Goal: Information Seeking & Learning: Learn about a topic

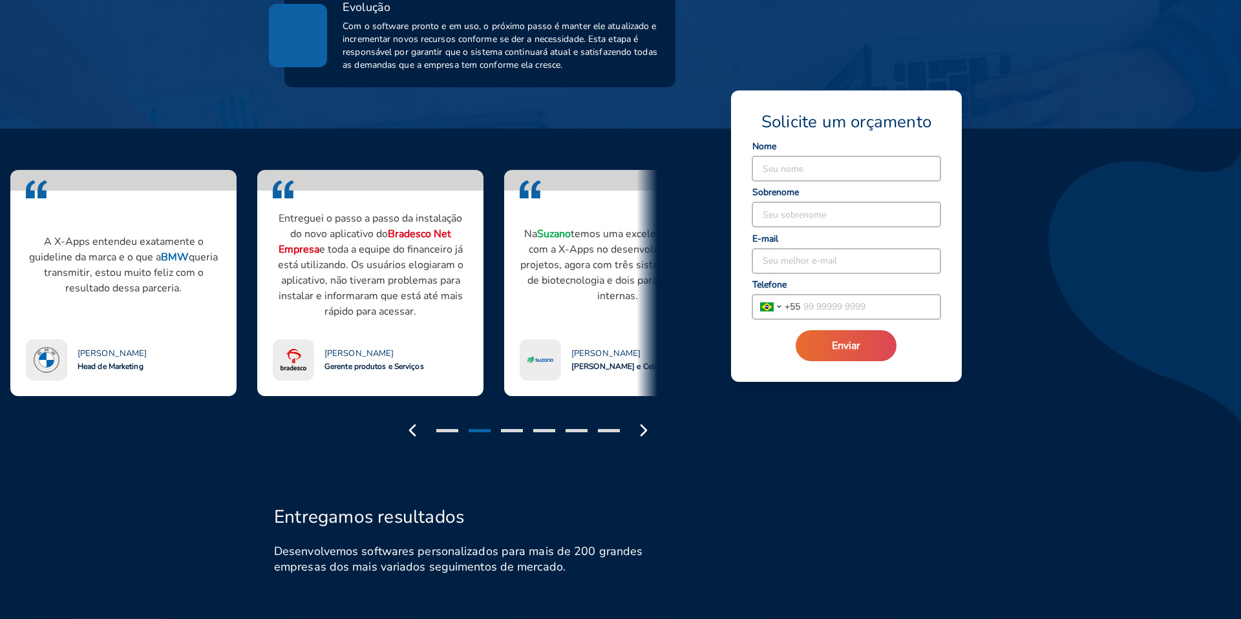
scroll to position [1025, 0]
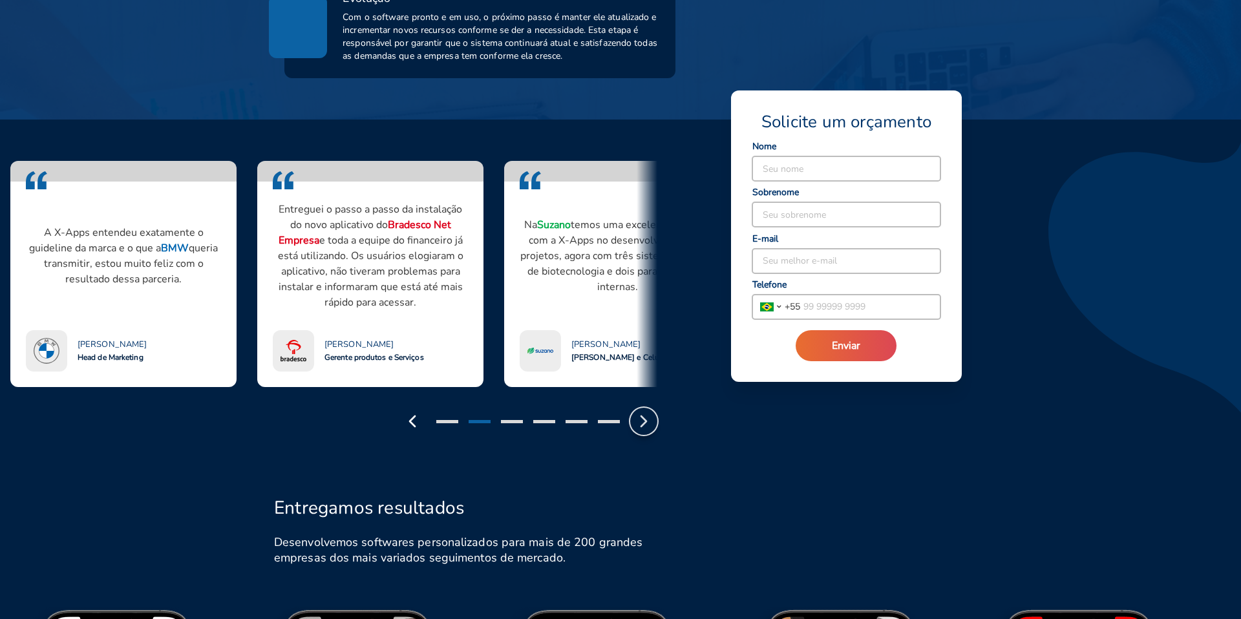
click at [645, 419] on polyline "button" at bounding box center [643, 421] width 5 height 10
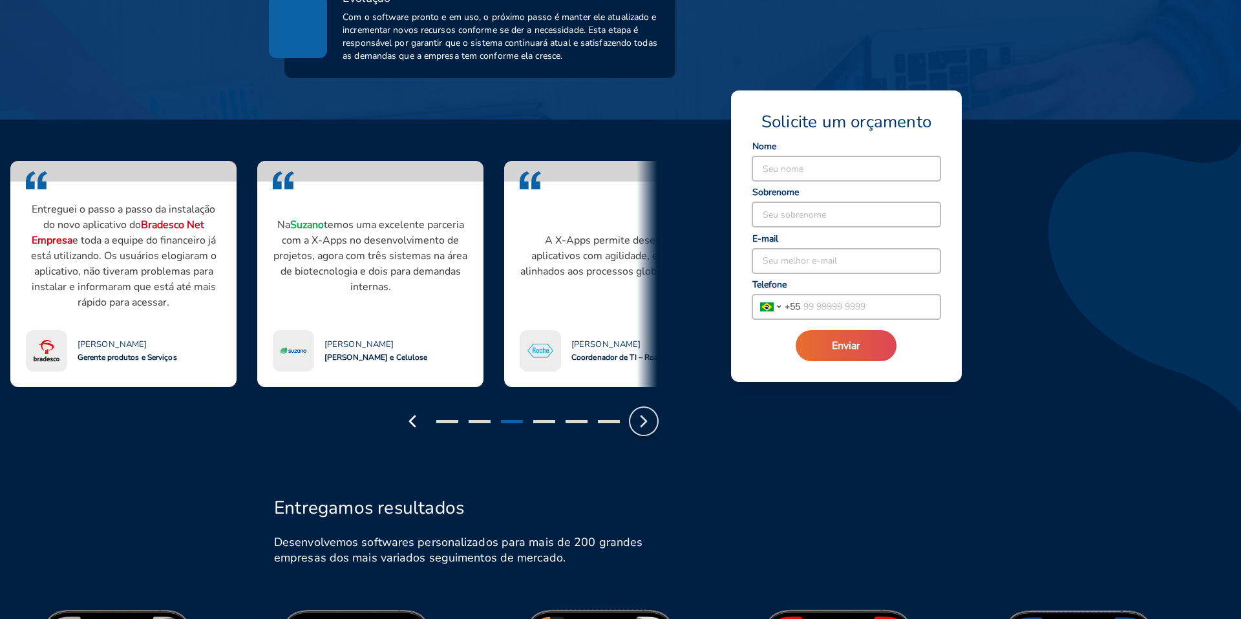
click at [644, 419] on polyline "button" at bounding box center [643, 421] width 5 height 10
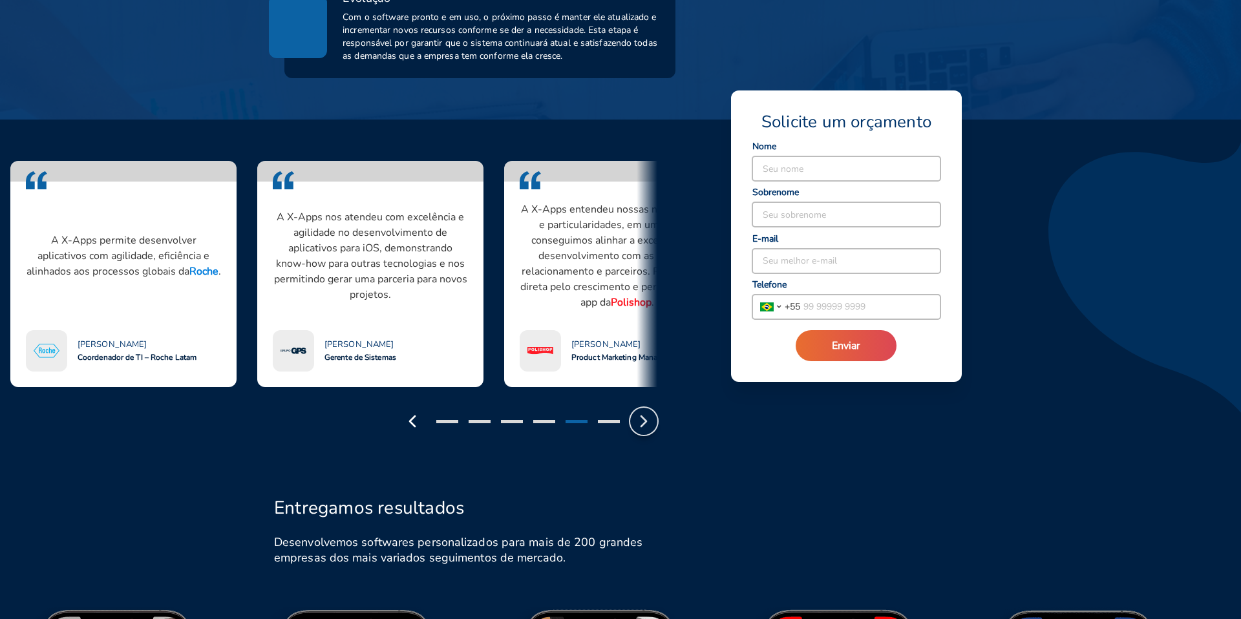
click at [644, 419] on polyline "button" at bounding box center [643, 421] width 5 height 10
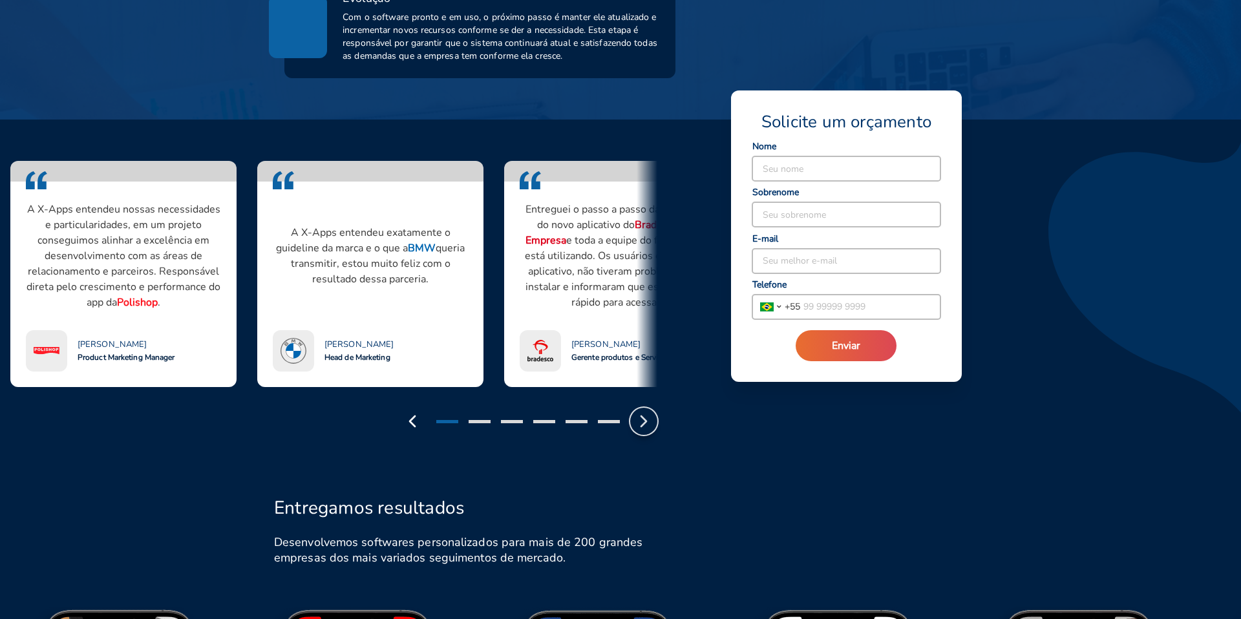
click at [644, 419] on polyline "button" at bounding box center [643, 421] width 5 height 10
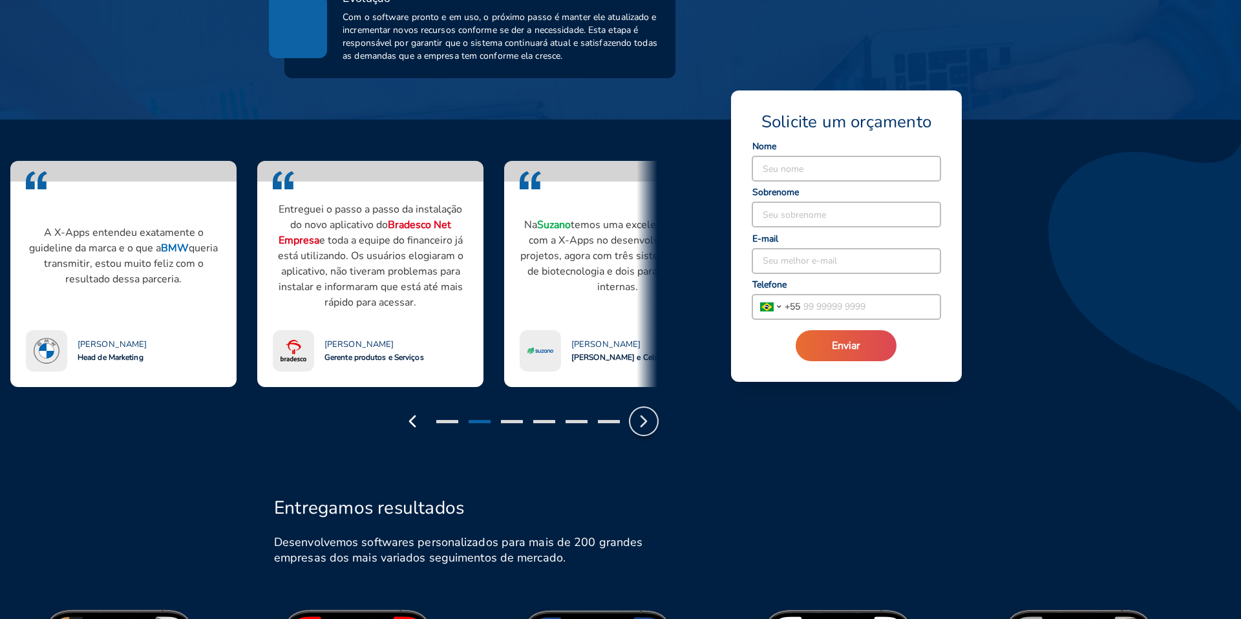
click at [644, 419] on polyline "button" at bounding box center [643, 421] width 5 height 10
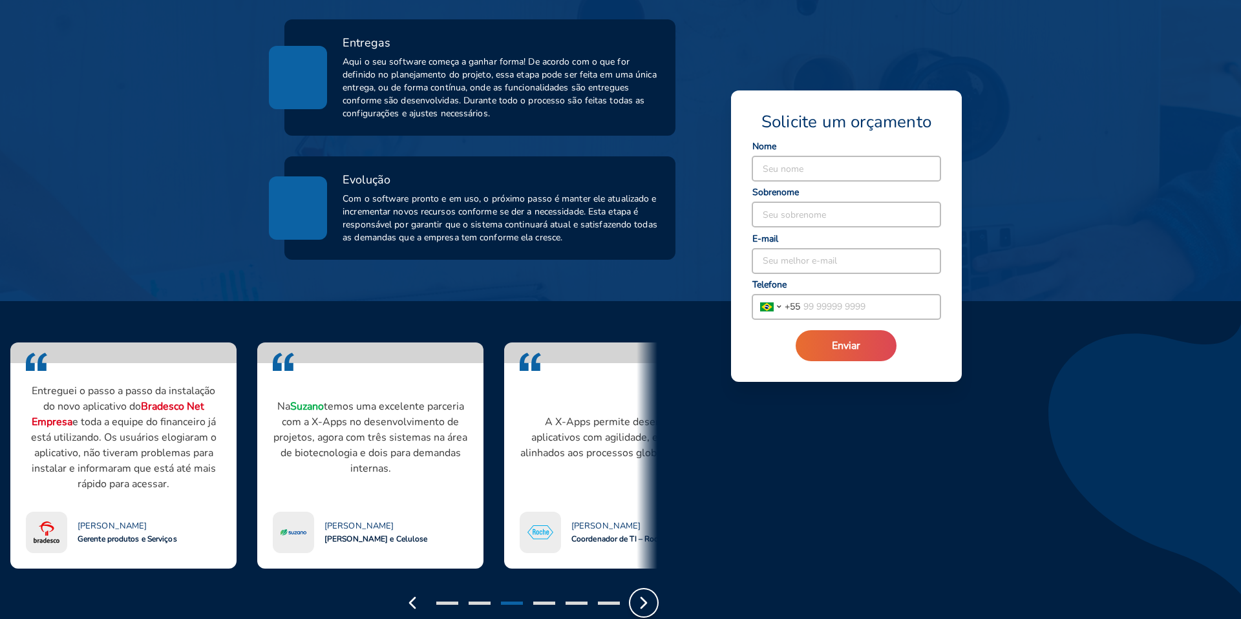
scroll to position [842, 0]
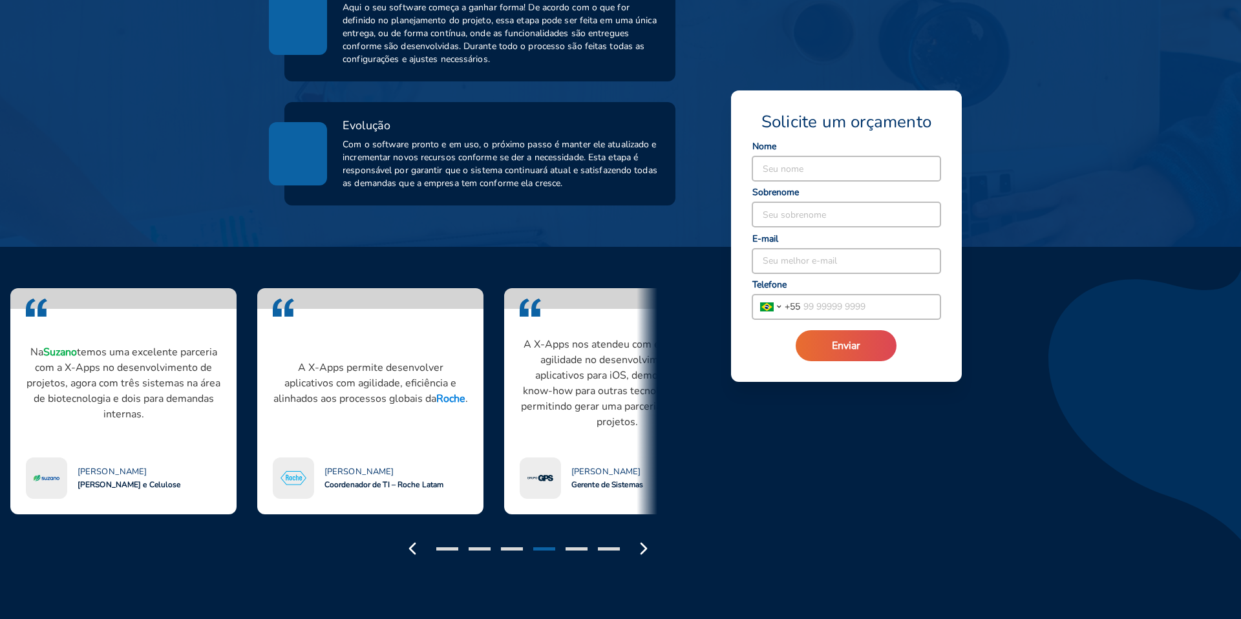
scroll to position [897, 0]
